Goal: Task Accomplishment & Management: Manage account settings

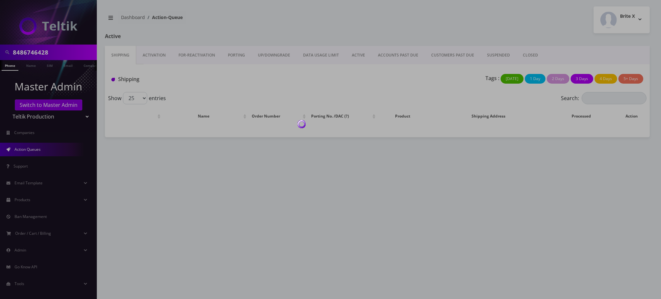
click at [45, 105] on body "8486746428 Phone Name SIM Email Company Customer Master Admin Switch to Master …" at bounding box center [330, 149] width 661 height 299
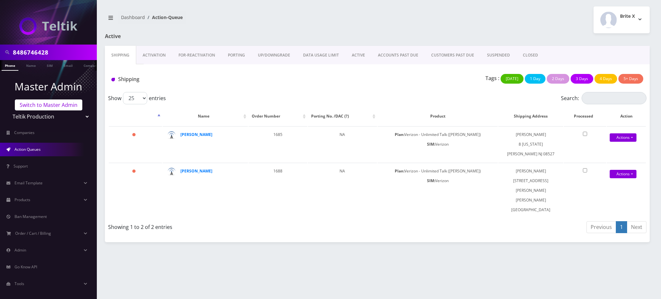
click at [49, 105] on link "Switch to Master Admin" at bounding box center [48, 104] width 67 height 11
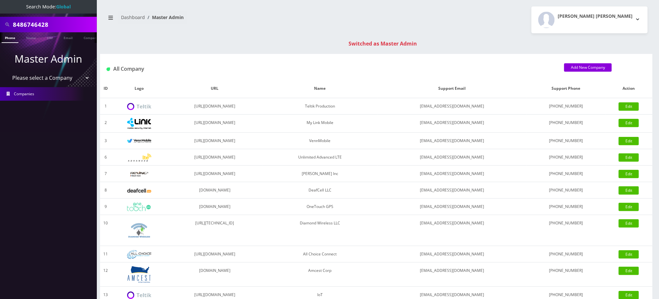
drag, startPoint x: 57, startPoint y: 24, endPoint x: 0, endPoint y: 23, distance: 57.1
click at [0, 24] on div "8486746428" at bounding box center [48, 24] width 97 height 15
type input "8453522722"
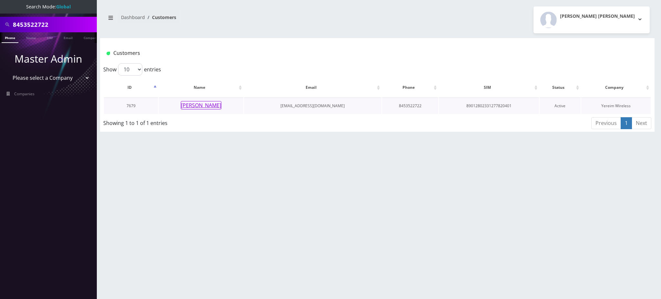
click at [209, 107] on button "Brucha Lorincz" at bounding box center [201, 105] width 41 height 8
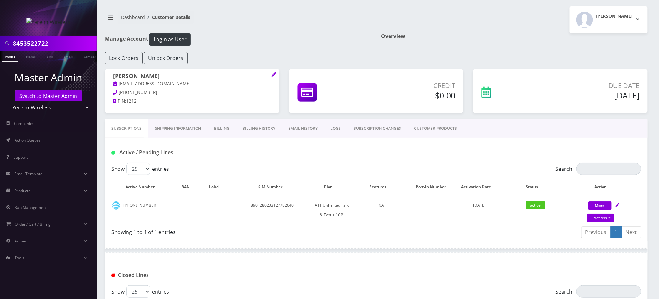
click at [33, 45] on input "8453522722" at bounding box center [54, 43] width 82 height 12
click at [260, 129] on link "Billing History" at bounding box center [259, 128] width 46 height 19
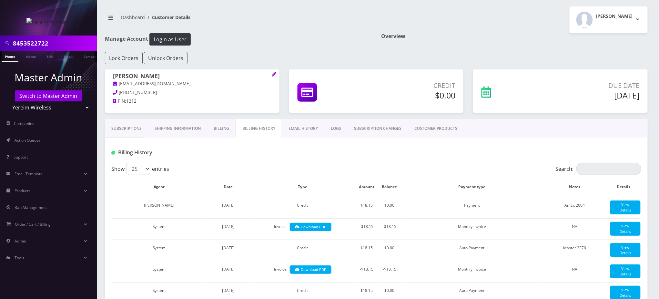
click at [218, 127] on link "Billing" at bounding box center [221, 128] width 28 height 19
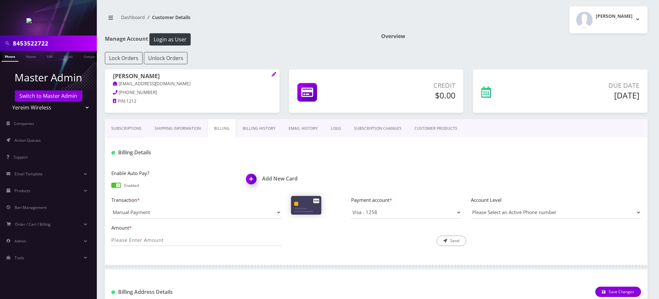
click at [256, 128] on link "Billing History" at bounding box center [259, 128] width 46 height 19
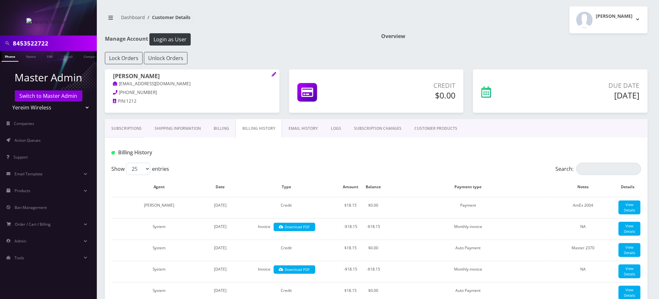
click at [385, 129] on link "SUBSCRIPTION CHANGES" at bounding box center [377, 128] width 60 height 19
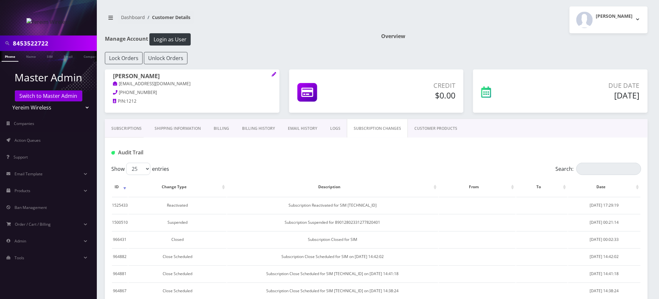
click at [332, 130] on link "LOGS" at bounding box center [335, 128] width 23 height 19
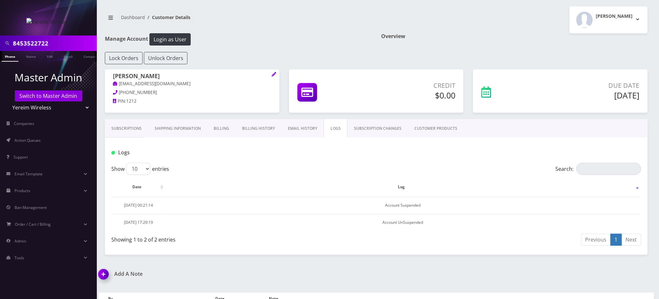
click at [376, 122] on link "SUBSCRIPTION CHANGES" at bounding box center [377, 128] width 60 height 19
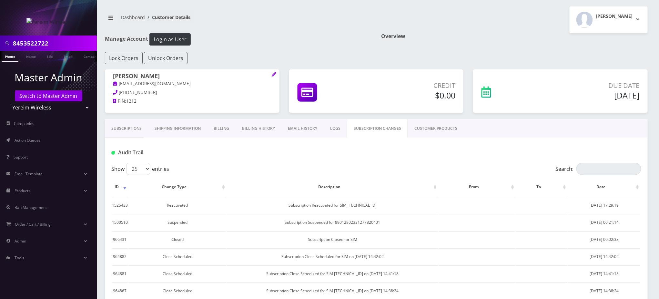
click at [257, 131] on link "Billing History" at bounding box center [259, 128] width 46 height 19
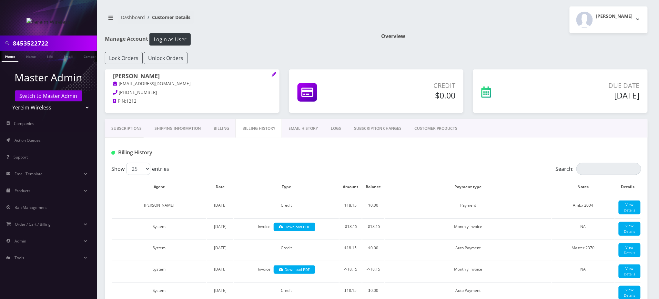
click at [125, 127] on link "Subscriptions" at bounding box center [126, 128] width 43 height 19
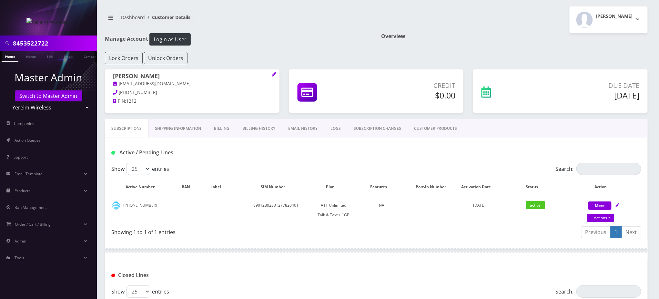
click at [368, 126] on link "SUBSCRIPTION CHANGES" at bounding box center [377, 128] width 60 height 19
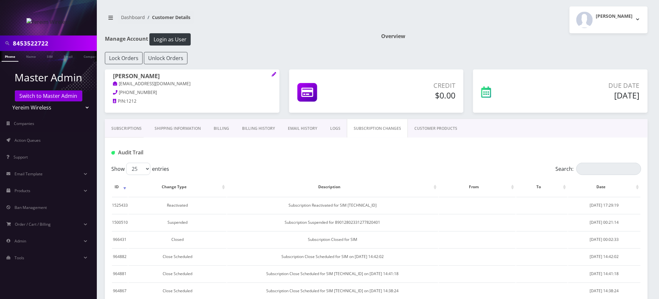
click at [311, 127] on link "EMAIL HISTORY" at bounding box center [302, 128] width 42 height 19
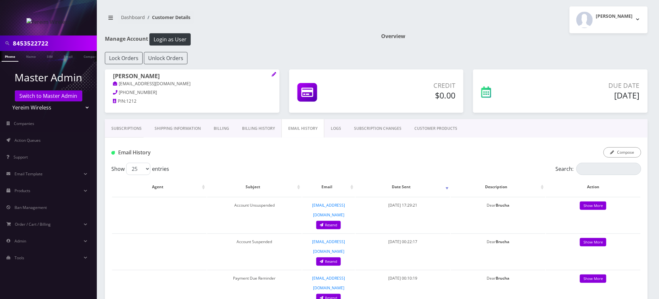
click at [309, 167] on div "Show 25 50 100 250 500 entries" at bounding box center [309, 169] width 397 height 12
click at [345, 156] on div "Compose" at bounding box center [466, 152] width 360 height 11
click at [373, 129] on link "SUBSCRIPTION CHANGES" at bounding box center [377, 128] width 60 height 19
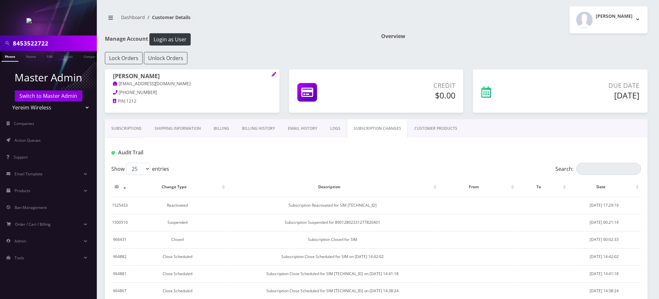
click at [331, 131] on link "LOGS" at bounding box center [335, 128] width 23 height 19
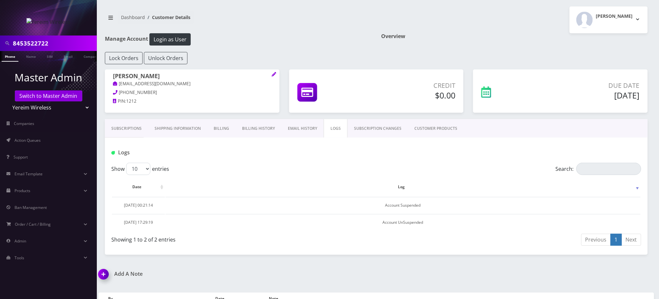
click at [307, 126] on link "EMAIL HISTORY" at bounding box center [302, 128] width 42 height 19
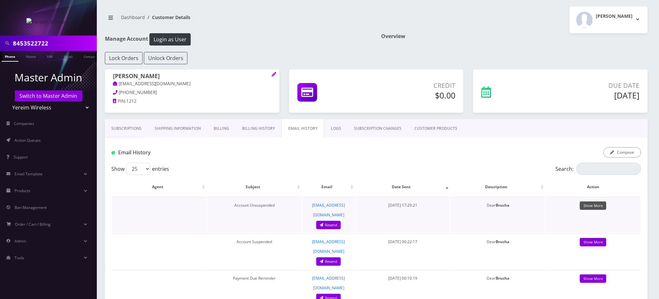
click at [597, 206] on link "Show More" at bounding box center [593, 205] width 26 height 9
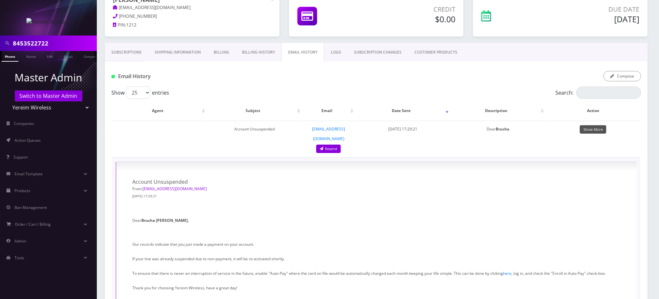
scroll to position [86, 0]
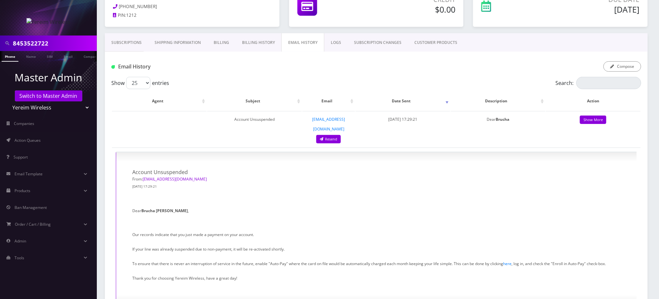
click at [277, 73] on div "Email History Compose" at bounding box center [376, 64] width 543 height 25
click at [598, 119] on link "Show More" at bounding box center [593, 119] width 26 height 9
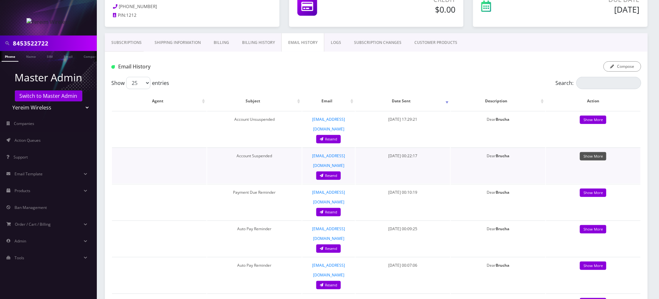
click at [598, 152] on link "Show More" at bounding box center [593, 156] width 26 height 9
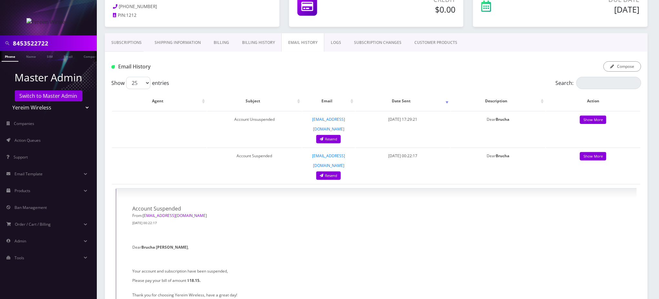
click at [259, 75] on div "Email History Compose" at bounding box center [376, 64] width 543 height 25
click at [128, 41] on link "Subscriptions" at bounding box center [126, 42] width 43 height 19
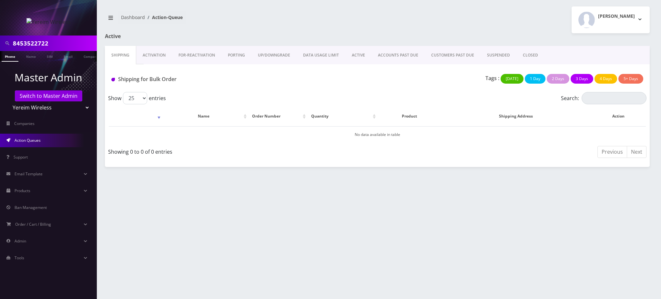
click at [47, 95] on link "Switch to Master Admin" at bounding box center [48, 95] width 67 height 11
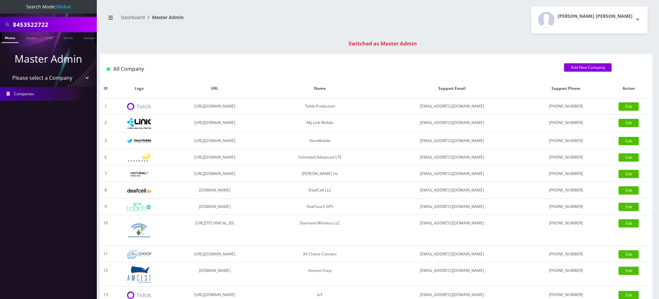
drag, startPoint x: 55, startPoint y: 28, endPoint x: 0, endPoint y: -6, distance: 64.7
click at [0, 0] on html "Search Mode: Global 8453522722 Phone Name SIM Email Company Customer Master Adm…" at bounding box center [329, 229] width 659 height 459
type input "9295428182"
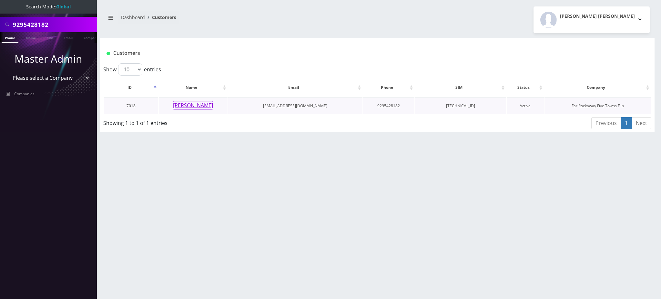
click at [188, 107] on button "[PERSON_NAME]" at bounding box center [193, 105] width 41 height 8
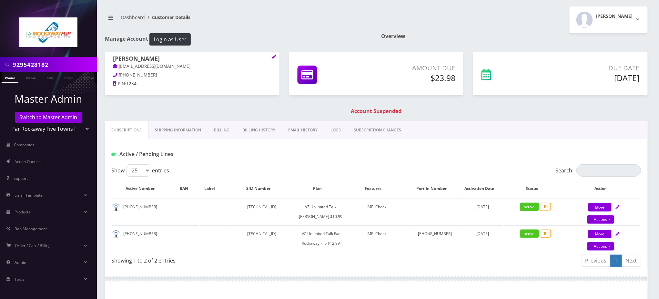
click at [223, 127] on link "Billing" at bounding box center [221, 130] width 28 height 19
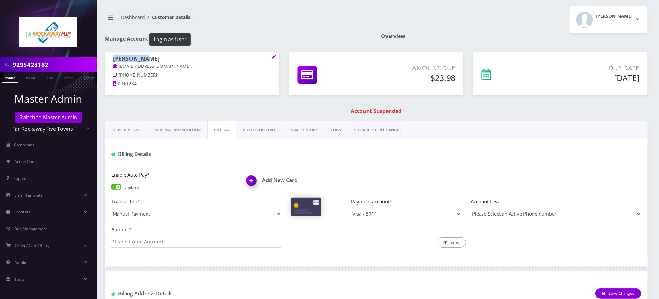
drag, startPoint x: 157, startPoint y: 58, endPoint x: 102, endPoint y: 57, distance: 54.8
click at [102, 57] on div "Deena Baum tlieberman613+12232423@gmail.com 917-482-3292 PIN: 1234" at bounding box center [192, 72] width 184 height 40
copy h1 "[PERSON_NAME]"
click at [126, 125] on link "Subscriptions" at bounding box center [126, 130] width 43 height 19
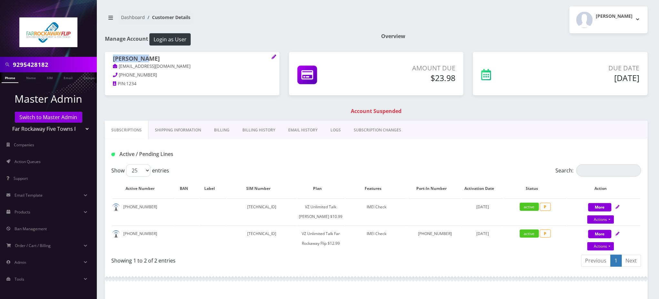
click at [224, 127] on link "Billing" at bounding box center [221, 130] width 28 height 19
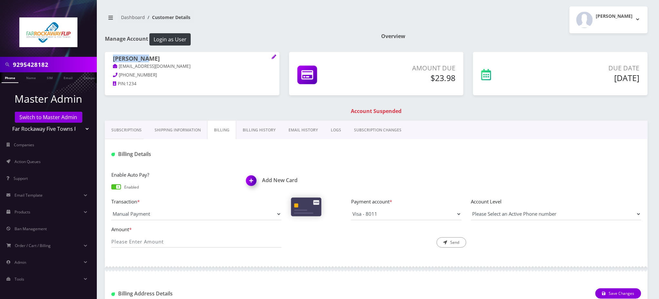
click at [251, 180] on img at bounding box center [252, 182] width 19 height 19
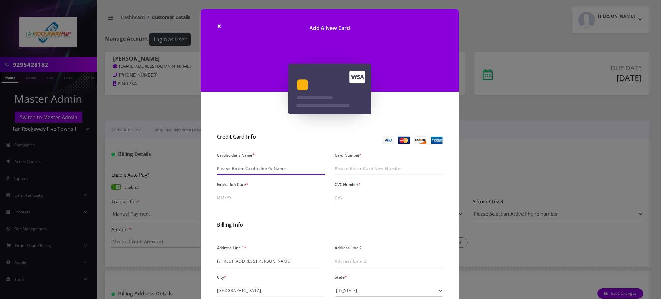
click at [251, 168] on input "Cardholder's Name *" at bounding box center [271, 168] width 108 height 12
paste input "[PERSON_NAME]"
type input "[PERSON_NAME]"
type input "5129 9251 3653 4867"
type input "10/26"
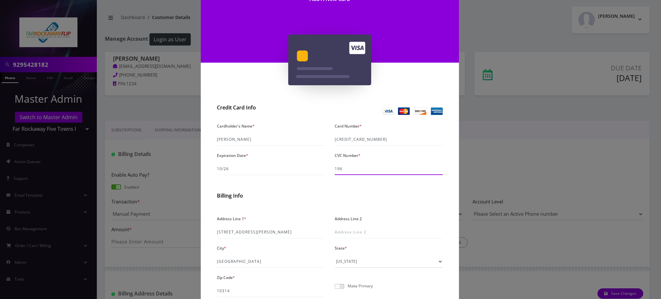
scroll to position [43, 0]
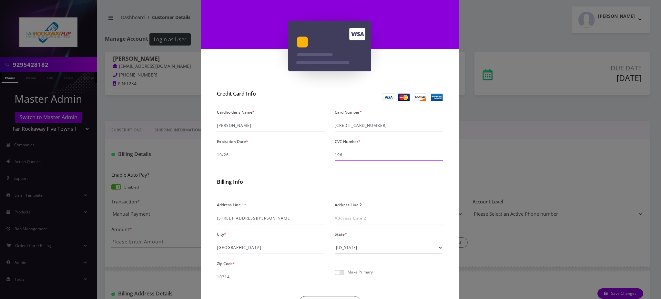
type input "196"
drag, startPoint x: 252, startPoint y: 126, endPoint x: 139, endPoint y: 123, distance: 113.6
click at [141, 123] on div "× Add A New Card Credit Card Info Cardholder's Name * Deena Baum Card Number * …" at bounding box center [330, 149] width 661 height 299
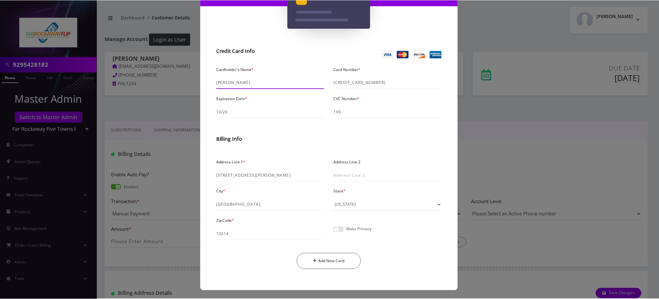
scroll to position [86, 0]
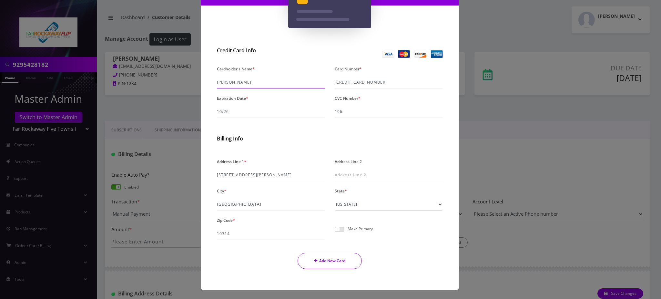
type input "Simcha Baum"
click at [327, 261] on button "Add New Card" at bounding box center [329, 261] width 64 height 16
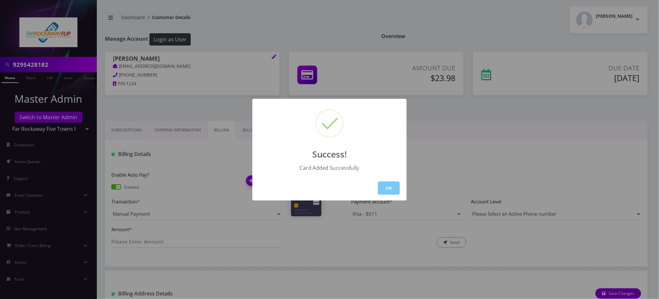
click at [391, 188] on button "OK" at bounding box center [389, 187] width 22 height 13
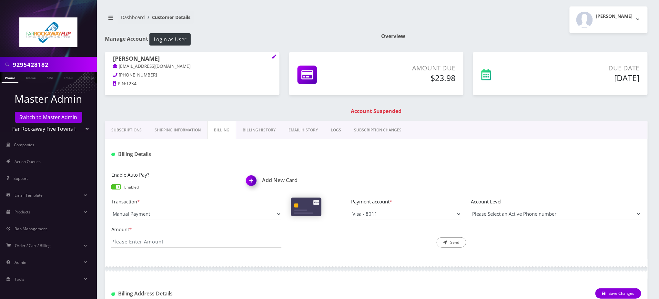
click at [10, 77] on link "Phone" at bounding box center [10, 77] width 17 height 11
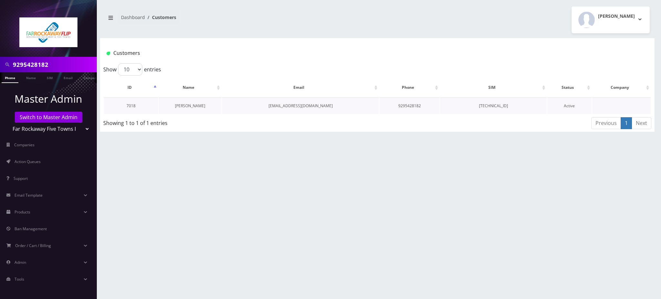
click at [200, 106] on link "[PERSON_NAME]" at bounding box center [190, 105] width 30 height 5
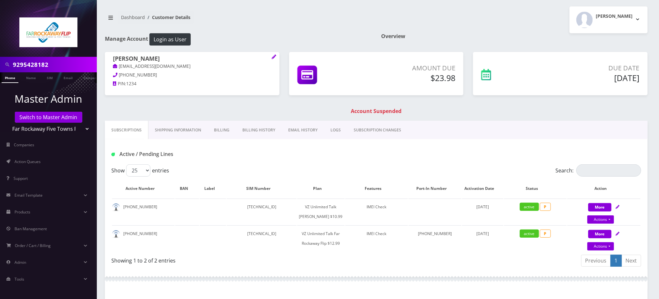
click at [228, 129] on link "Billing" at bounding box center [221, 130] width 28 height 19
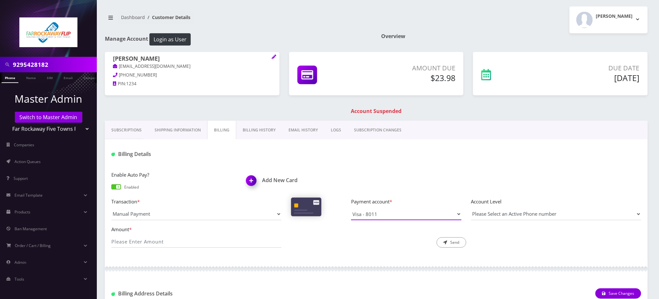
click at [380, 214] on select "Visa - 8011 Master - 4867" at bounding box center [406, 214] width 110 height 12
select select "10672"
click at [351, 208] on select "Visa - 8011 Master - 4867" at bounding box center [406, 214] width 110 height 12
click at [162, 242] on input "Amount *" at bounding box center [196, 241] width 170 height 12
type input "23.98"
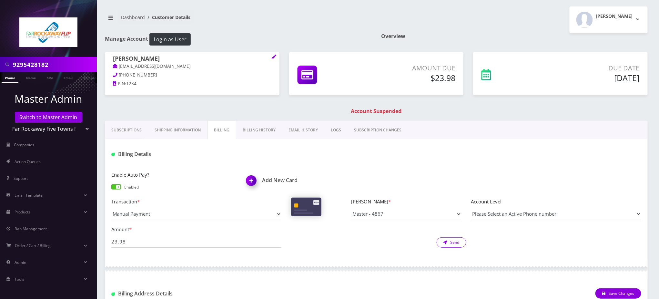
click at [452, 242] on button "Send" at bounding box center [451, 242] width 30 height 10
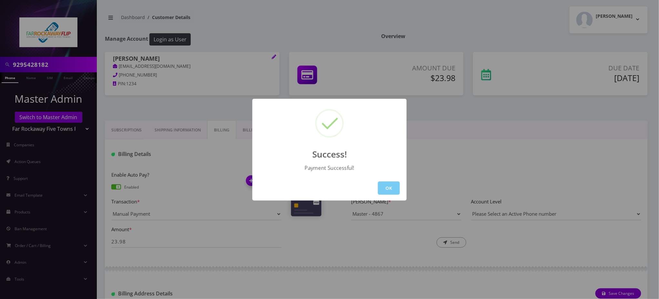
click at [388, 189] on button "OK" at bounding box center [389, 187] width 22 height 13
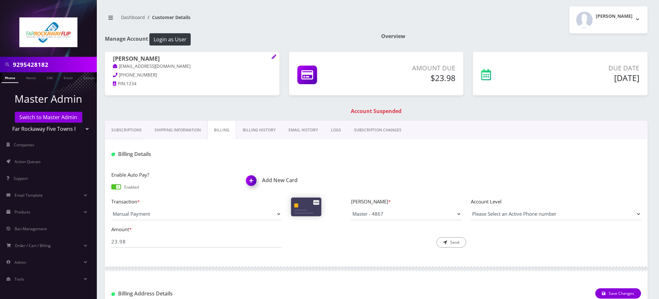
click at [6, 78] on link "Phone" at bounding box center [10, 77] width 17 height 11
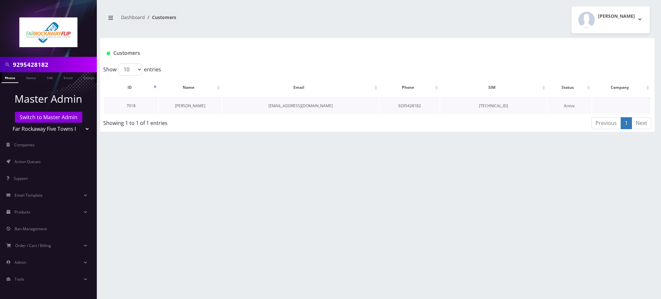
click at [197, 105] on link "[PERSON_NAME]" at bounding box center [190, 105] width 30 height 5
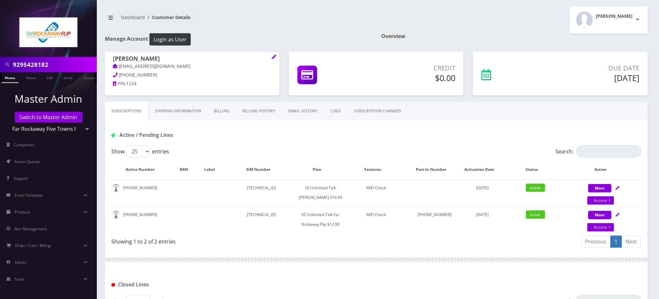
click at [226, 110] on link "Billing" at bounding box center [221, 111] width 28 height 19
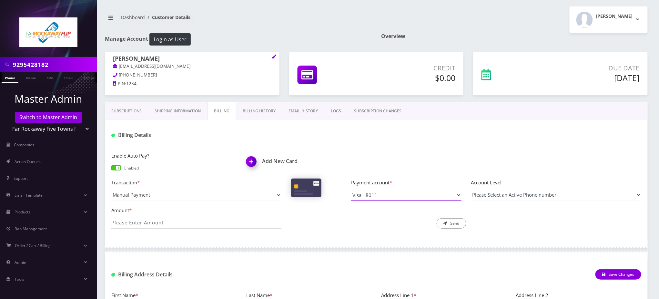
click at [378, 193] on select "Visa - 8011 Master - 4867" at bounding box center [406, 195] width 110 height 12
click at [330, 146] on div "Enable Auto Pay? Enabled Add New Card Transaction * Manual Payment Custom Charg…" at bounding box center [376, 192] width 543 height 95
click at [115, 111] on link "Subscriptions" at bounding box center [126, 111] width 43 height 19
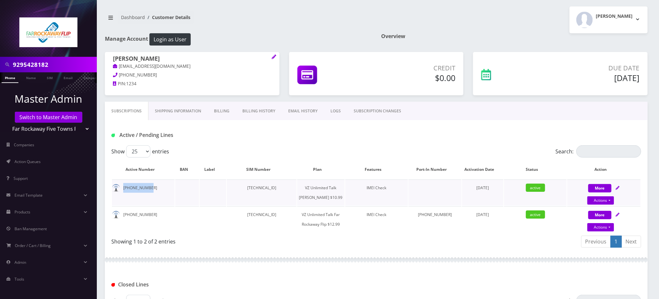
drag, startPoint x: 151, startPoint y: 189, endPoint x: 123, endPoint y: 187, distance: 28.1
click at [123, 187] on td "[PHONE_NUMBER]" at bounding box center [143, 192] width 63 height 26
copy td "[PHONE_NUMBER]"
drag, startPoint x: 382, startPoint y: 129, endPoint x: 281, endPoint y: 123, distance: 101.4
click at [382, 129] on div "Active / Pending Lines" at bounding box center [376, 132] width 543 height 25
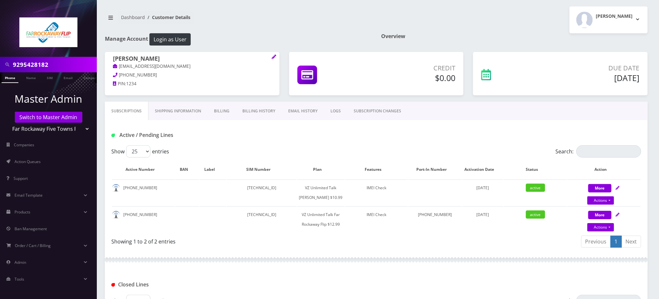
click at [295, 114] on link "EMAIL HISTORY" at bounding box center [303, 111] width 42 height 19
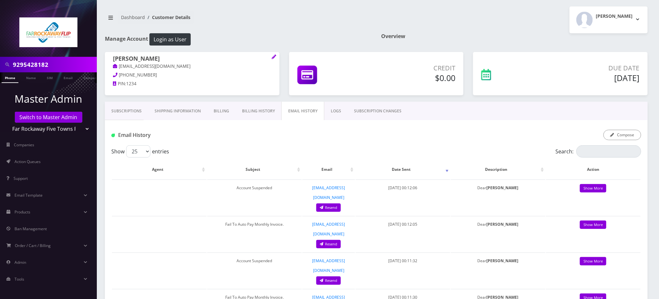
click at [264, 111] on link "Billing History" at bounding box center [259, 111] width 46 height 19
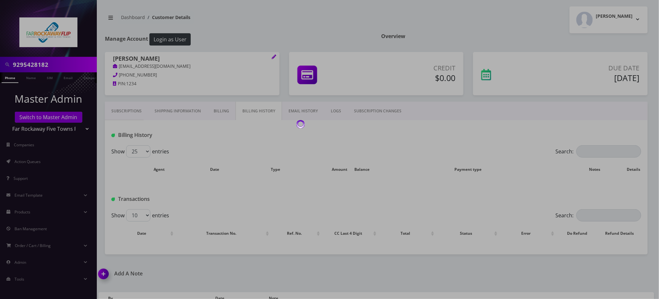
click at [217, 111] on link "Billing" at bounding box center [221, 111] width 28 height 19
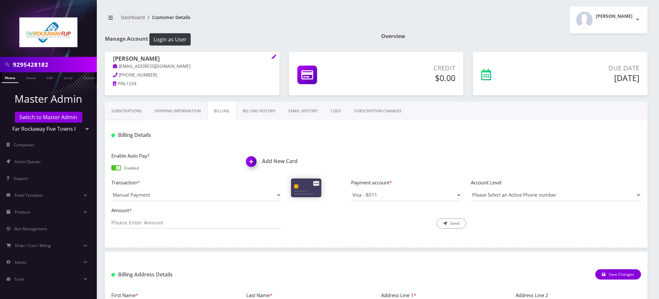
click at [259, 112] on link "Billing History" at bounding box center [259, 111] width 46 height 19
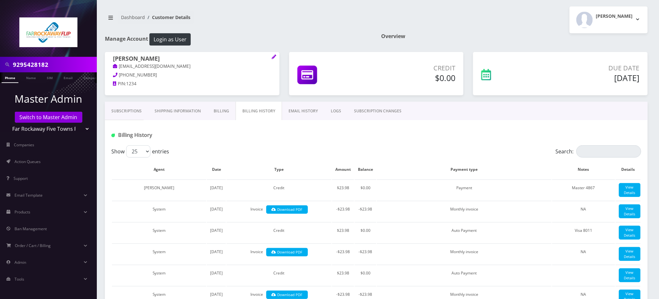
click at [120, 112] on link "Subscriptions" at bounding box center [126, 111] width 43 height 19
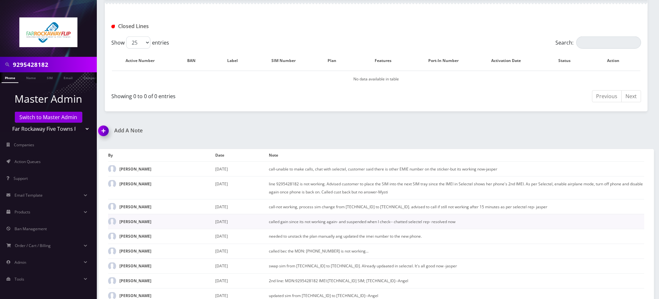
scroll to position [314, 0]
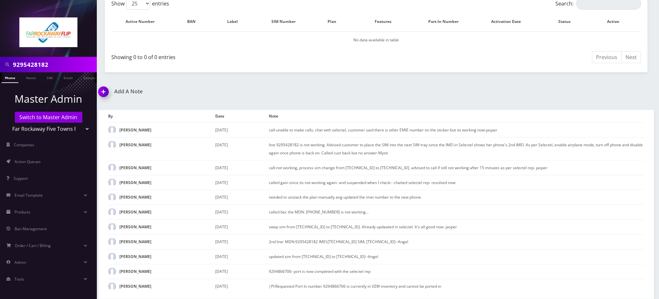
click at [105, 95] on img at bounding box center [104, 94] width 19 height 19
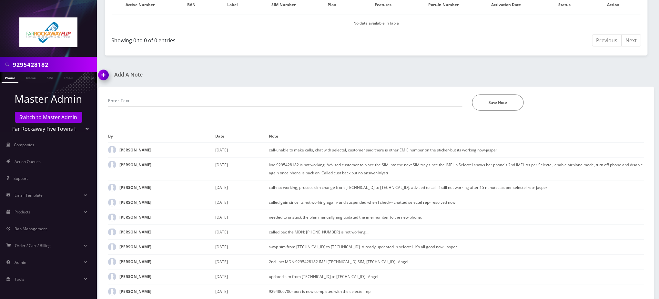
scroll to position [351, 0]
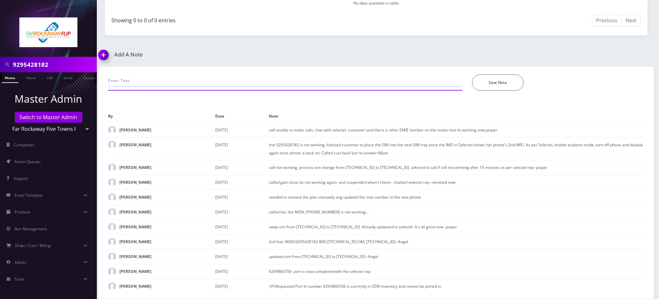
click at [147, 81] on input "text" at bounding box center [285, 81] width 354 height 12
paste input "Purchase Service Plan successfull, TT 4G Monthly Unlimited Voice Plan PIN 47834…"
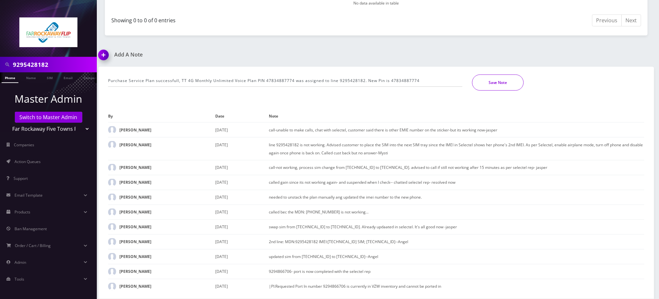
click at [501, 89] on button "Save Note" at bounding box center [498, 83] width 52 height 16
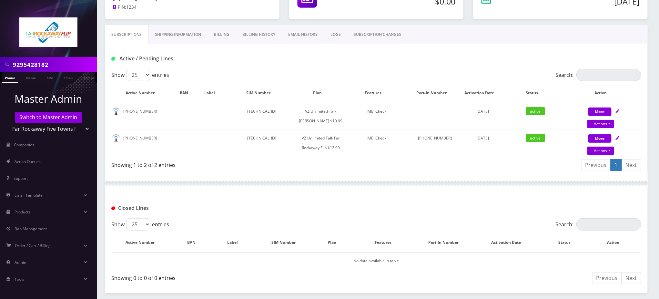
scroll to position [0, 0]
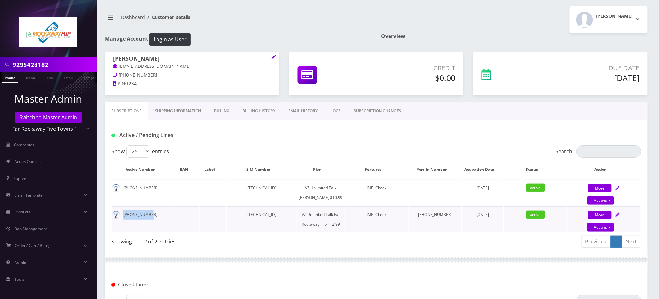
drag, startPoint x: 151, startPoint y: 226, endPoint x: 121, endPoint y: 229, distance: 29.9
click at [121, 229] on td "929-486-6706" at bounding box center [143, 219] width 63 height 26
copy td "929-486-6706"
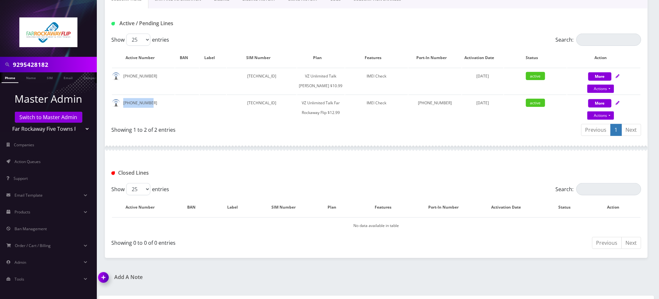
scroll to position [172, 0]
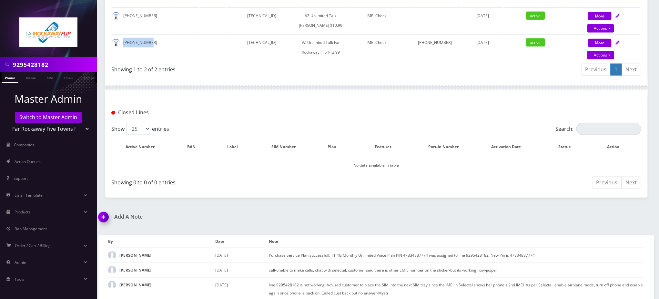
drag, startPoint x: 105, startPoint y: 233, endPoint x: 108, endPoint y: 232, distance: 3.4
click at [105, 229] on img at bounding box center [104, 219] width 19 height 19
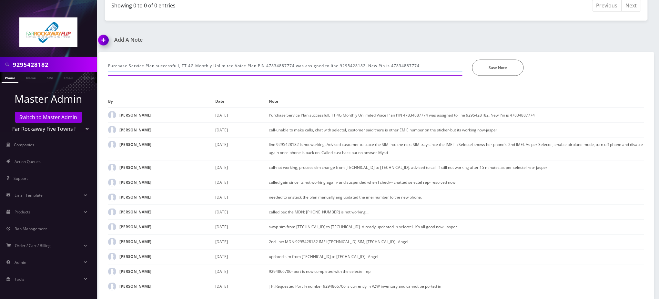
click at [198, 65] on input "Purchase Service Plan successfull, TT 4G Monthly Unlimited Voice Plan PIN 47834…" at bounding box center [285, 66] width 354 height 12
paste input "915973 was assigned and stacked to line 9294866706. New Pin is 47834915973"
type input "Purchase Service Plan successfull, TT 4G Monthly Unlimited Voice Plan PIN 47834…"
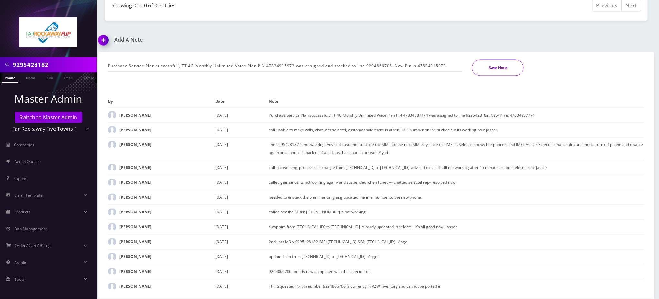
click at [496, 66] on button "Save Note" at bounding box center [498, 68] width 52 height 16
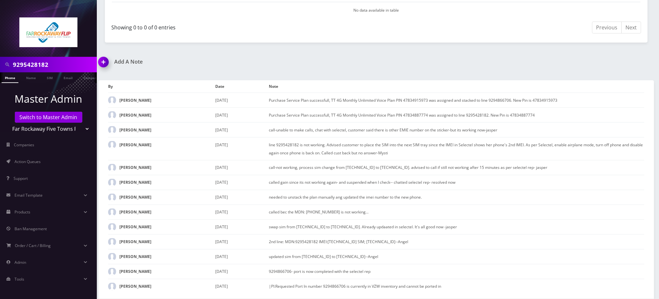
scroll to position [344, 0]
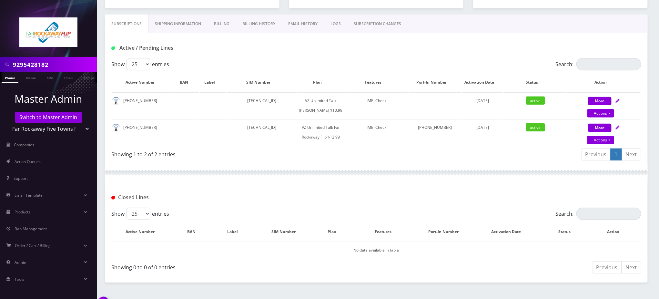
scroll to position [86, 0]
click at [124, 27] on link "Subscriptions" at bounding box center [127, 25] width 44 height 19
click at [583, 204] on div "Closed Lines" at bounding box center [375, 198] width 539 height 11
